Goal: Navigation & Orientation: Find specific page/section

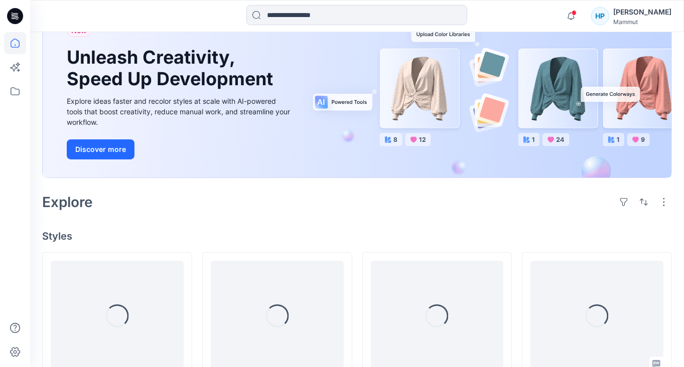
scroll to position [251, 0]
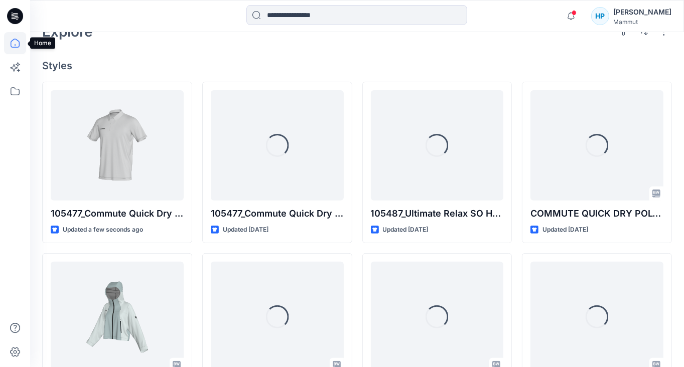
click at [16, 44] on icon at bounding box center [15, 43] width 22 height 22
click at [13, 92] on icon at bounding box center [15, 91] width 22 height 22
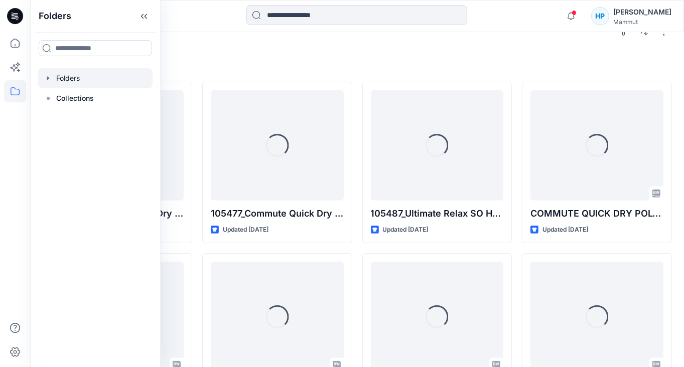
click at [82, 71] on div at bounding box center [95, 78] width 114 height 20
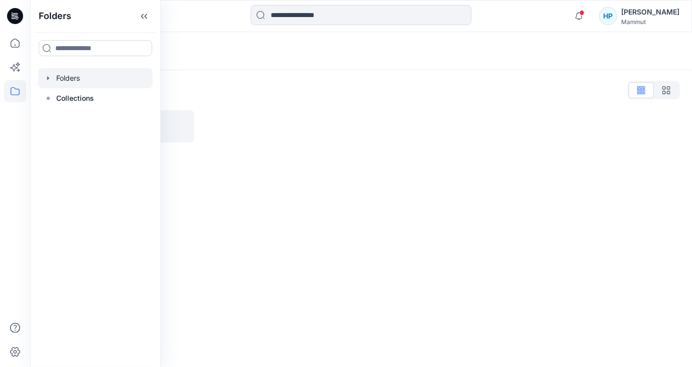
click at [241, 52] on div "Folders" at bounding box center [321, 51] width 559 height 14
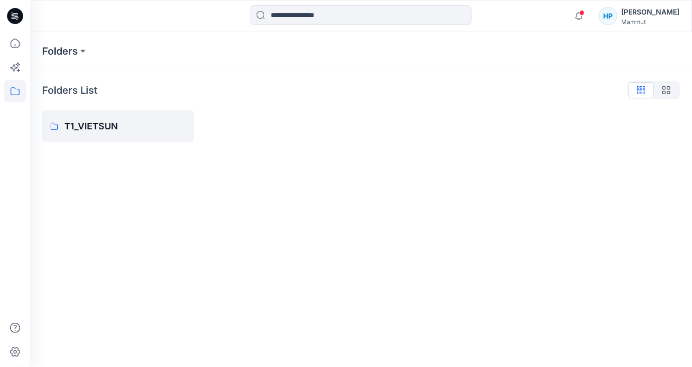
click at [224, 133] on div at bounding box center [280, 126] width 152 height 32
click at [129, 122] on p "T1_VIETSUN" at bounding box center [125, 126] width 122 height 14
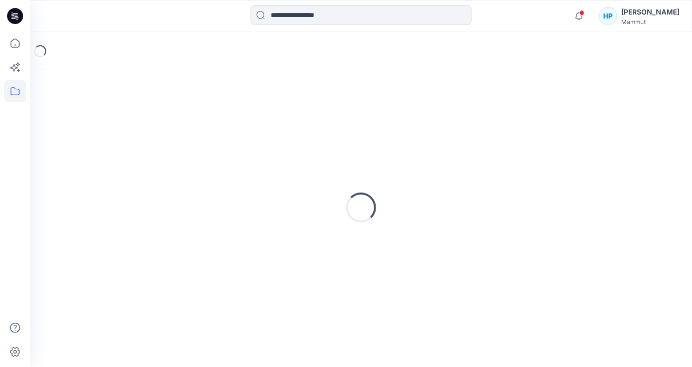
click at [129, 122] on div "Loading..." at bounding box center [360, 207] width 637 height 251
click at [584, 14] on span at bounding box center [581, 13] width 5 height 6
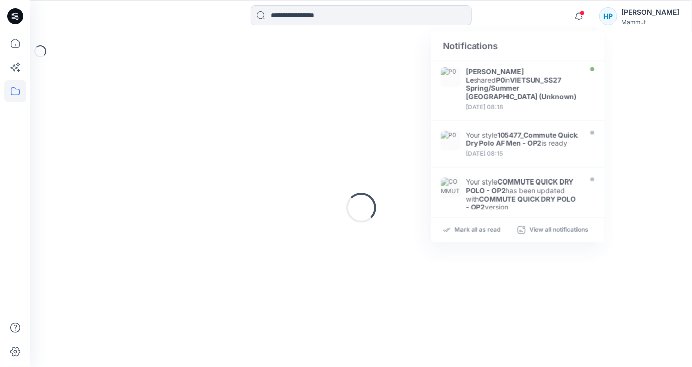
click at [638, 102] on div "Loading..." at bounding box center [360, 207] width 637 height 251
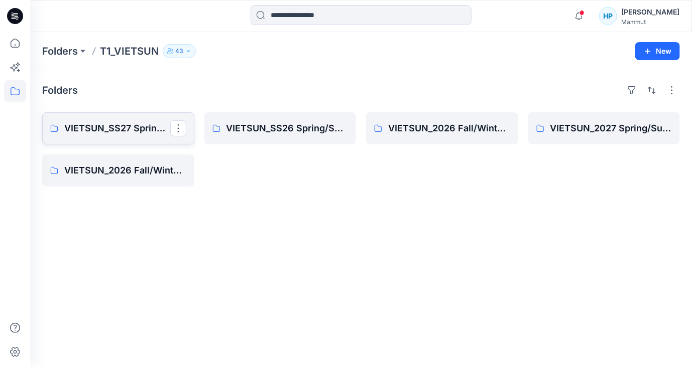
click at [80, 124] on p "VIETSUN_SS27 Spring/Summer [GEOGRAPHIC_DATA]" at bounding box center [117, 128] width 106 height 14
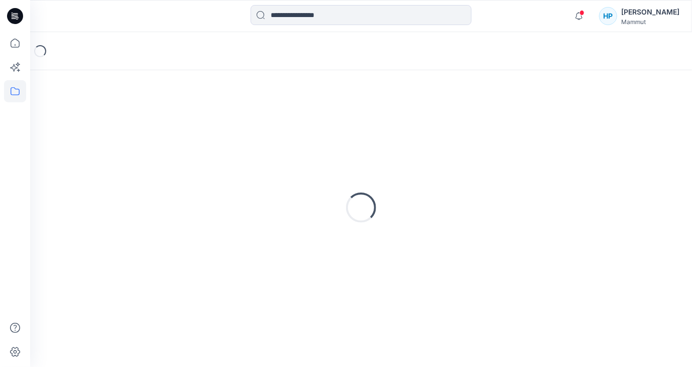
click at [80, 124] on div "Loading..." at bounding box center [360, 207] width 637 height 251
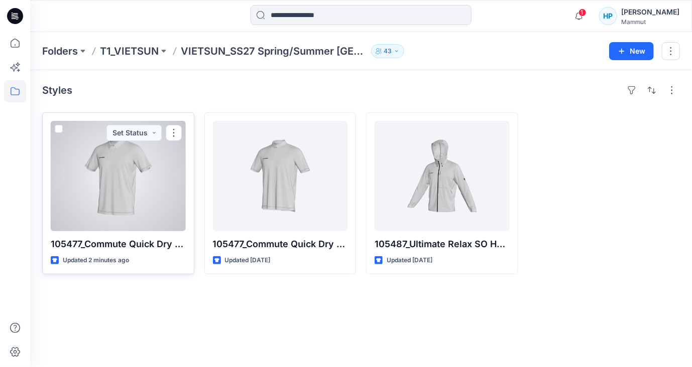
click at [139, 176] on div at bounding box center [118, 176] width 135 height 110
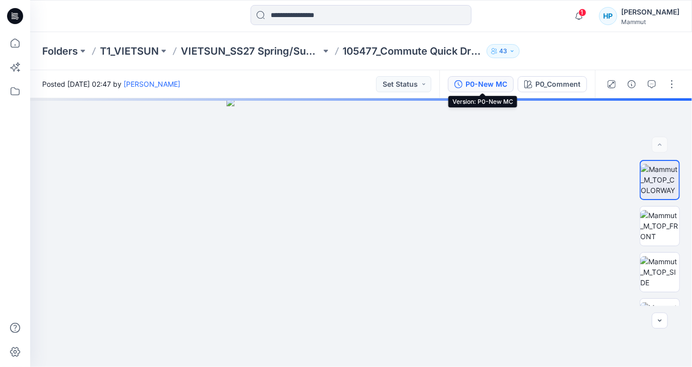
click at [467, 83] on div "P0-New MC" at bounding box center [486, 84] width 42 height 11
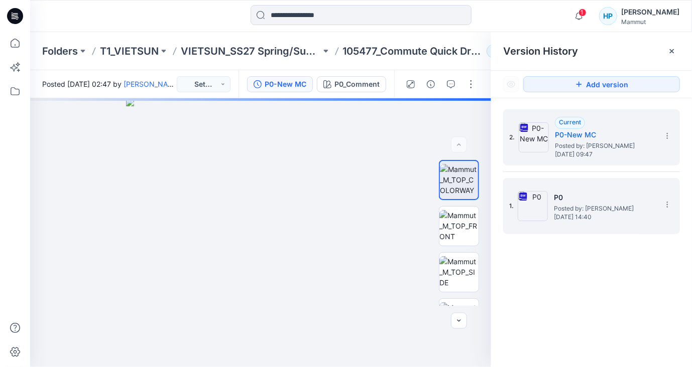
click at [534, 211] on img at bounding box center [532, 206] width 30 height 30
click at [534, 141] on img at bounding box center [533, 137] width 30 height 30
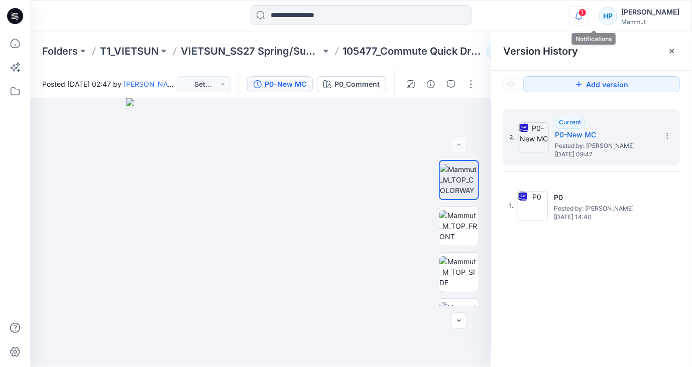
click at [584, 12] on icon "button" at bounding box center [578, 16] width 19 height 20
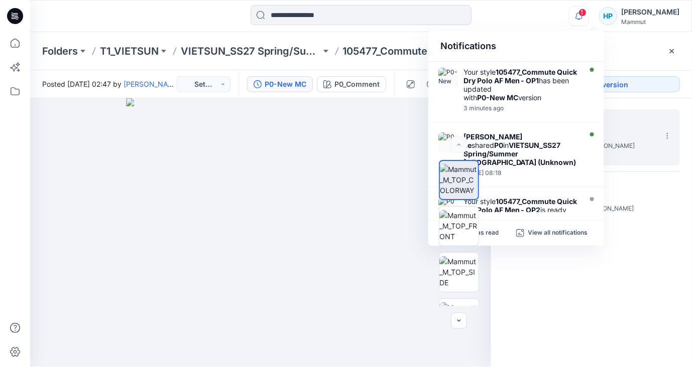
click at [550, 24] on div "1 Notifications Your style 105477_Commute Quick Dry Polo AF Men - OP1 has been …" at bounding box center [360, 16] width 661 height 22
